Goal: Information Seeking & Learning: Understand process/instructions

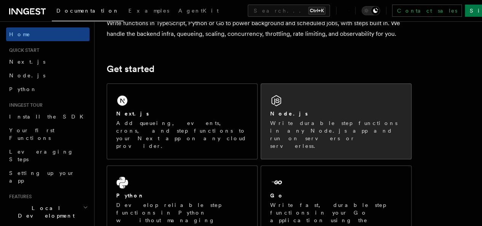
scroll to position [76, 0]
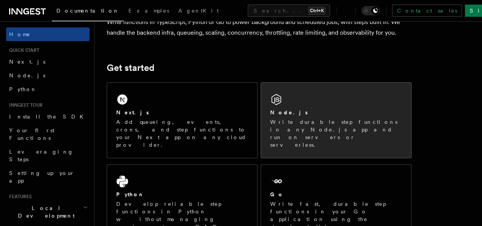
click at [293, 117] on div "Node.js" at bounding box center [336, 113] width 132 height 8
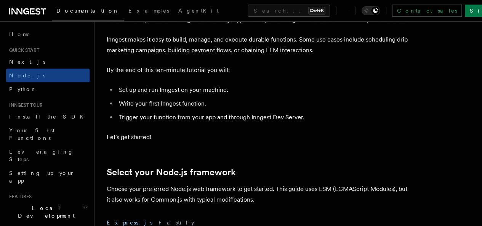
scroll to position [38, 0]
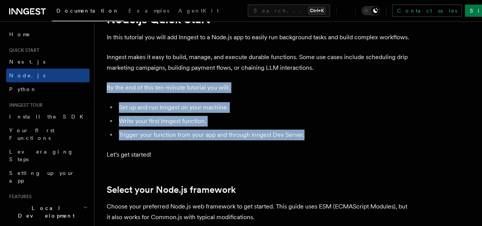
drag, startPoint x: 308, startPoint y: 147, endPoint x: 100, endPoint y: 100, distance: 213.3
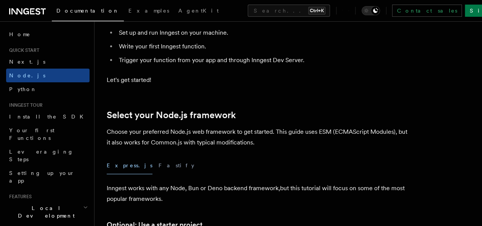
scroll to position [114, 0]
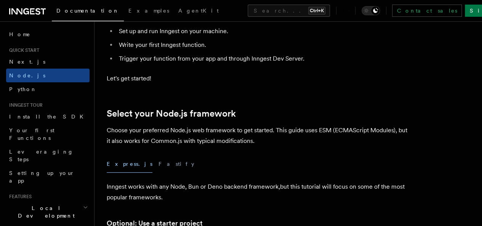
click at [260, 84] on p "Let's get started!" at bounding box center [259, 78] width 305 height 11
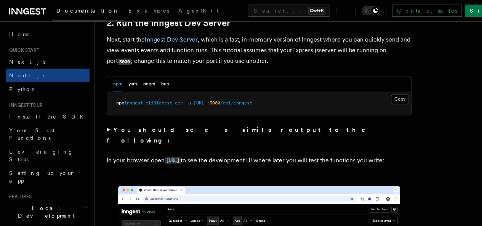
scroll to position [610, 0]
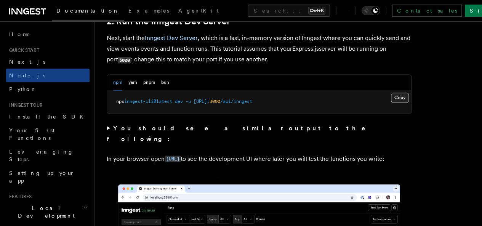
click at [391, 102] on button "Copy Copied" at bounding box center [400, 98] width 18 height 10
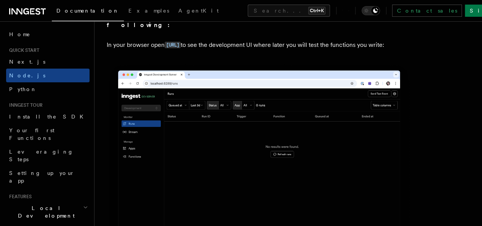
scroll to position [724, 0]
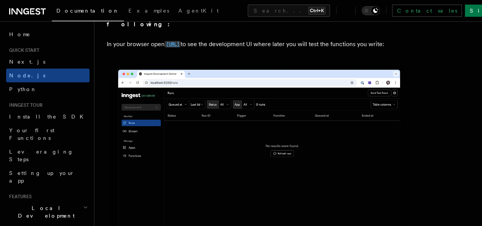
click at [181, 45] on code "[URL]" at bounding box center [173, 44] width 16 height 6
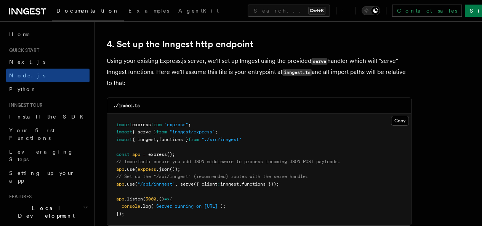
scroll to position [1067, 0]
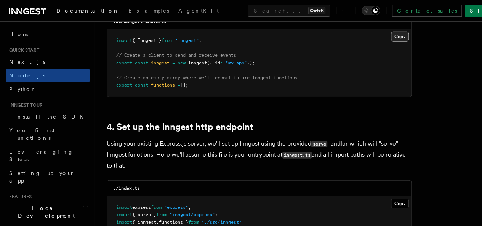
click at [391, 32] on button "Copy Copied" at bounding box center [400, 37] width 18 height 10
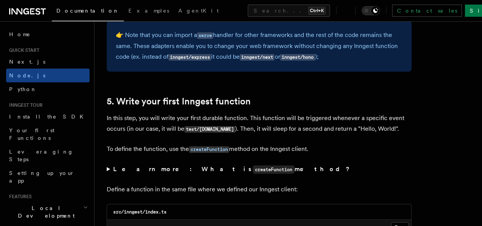
scroll to position [1372, 0]
